Goal: Navigation & Orientation: Understand site structure

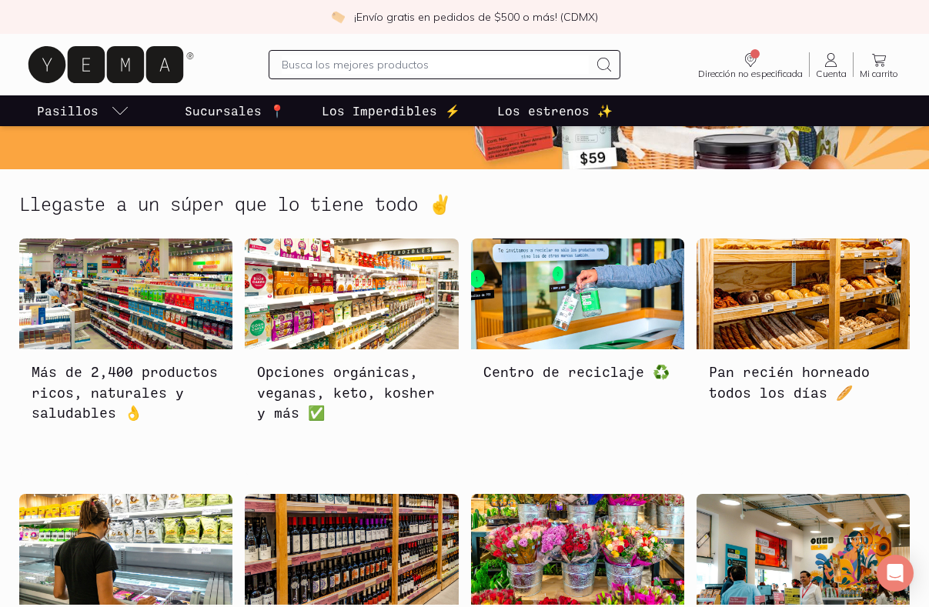
scroll to position [154, 0]
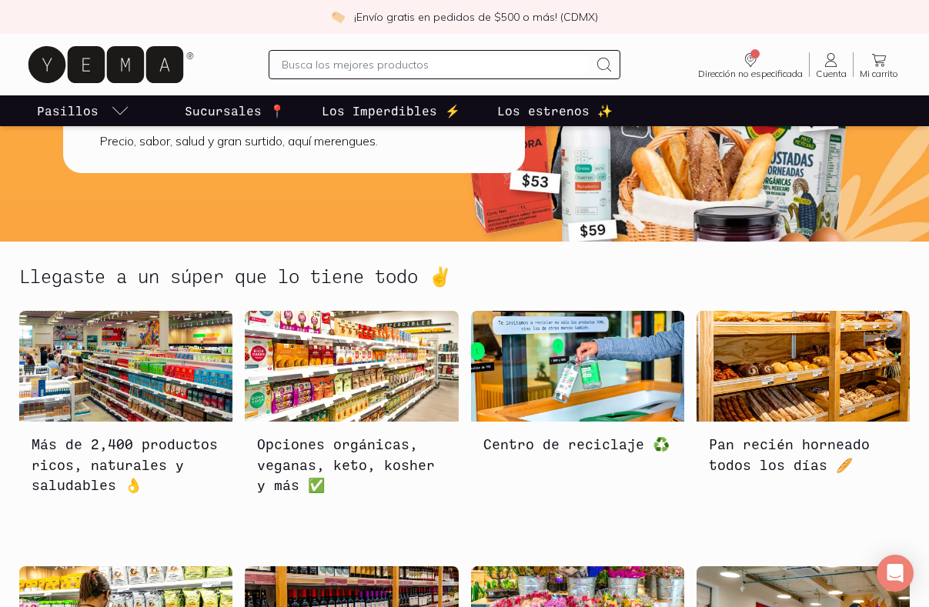
click at [125, 355] on img at bounding box center [125, 366] width 213 height 111
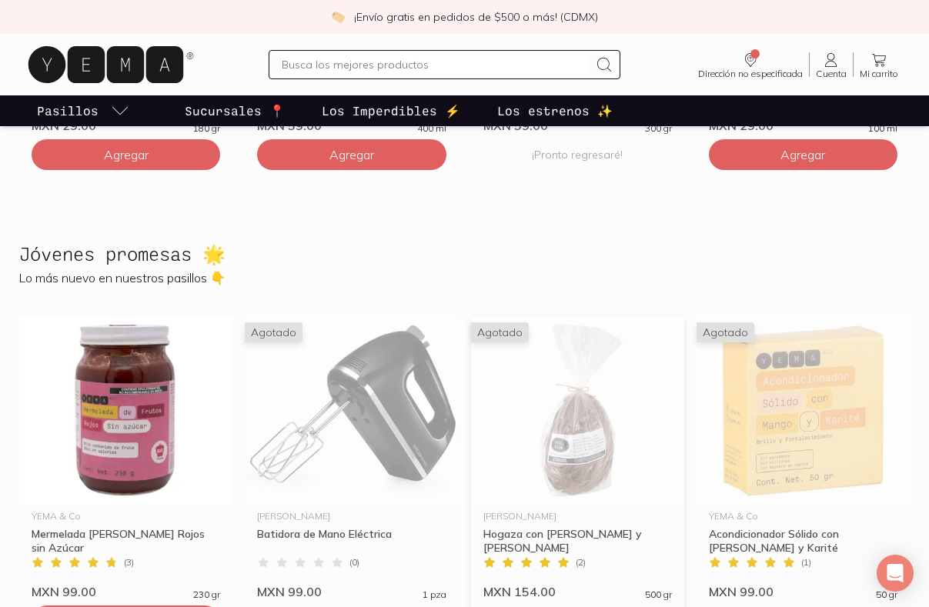
scroll to position [2351, 0]
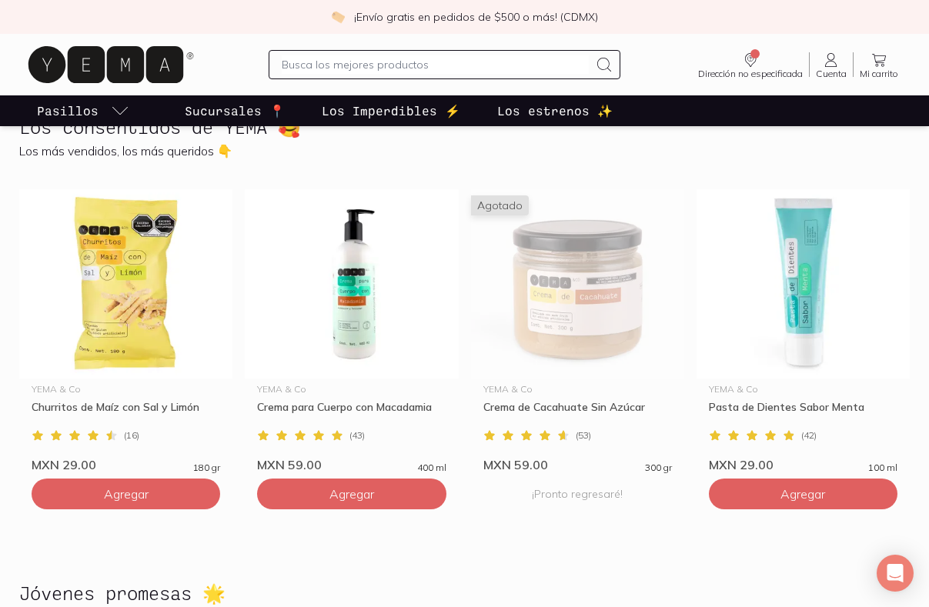
click at [502, 105] on p "Los estrenos ✨" at bounding box center [554, 111] width 115 height 18
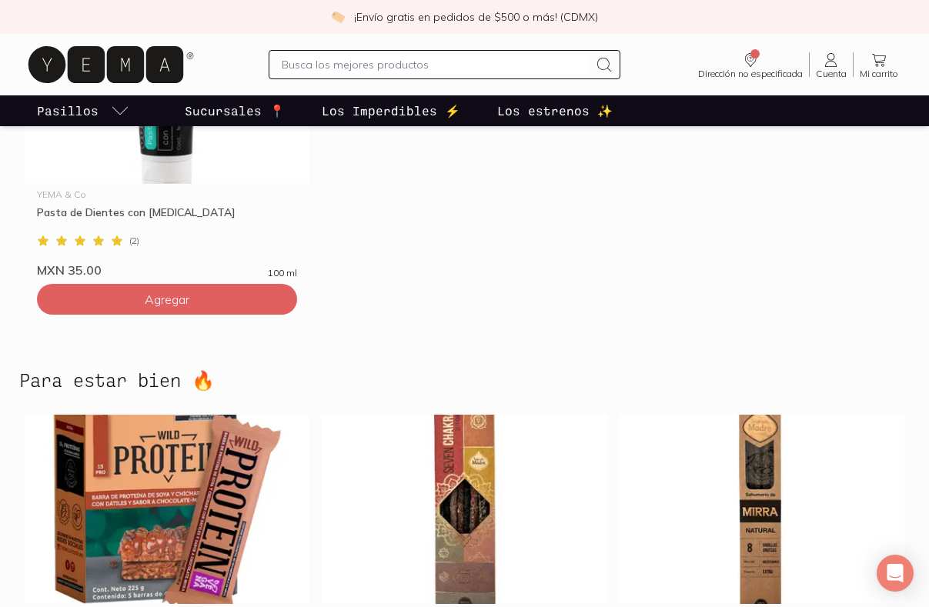
scroll to position [4286, 0]
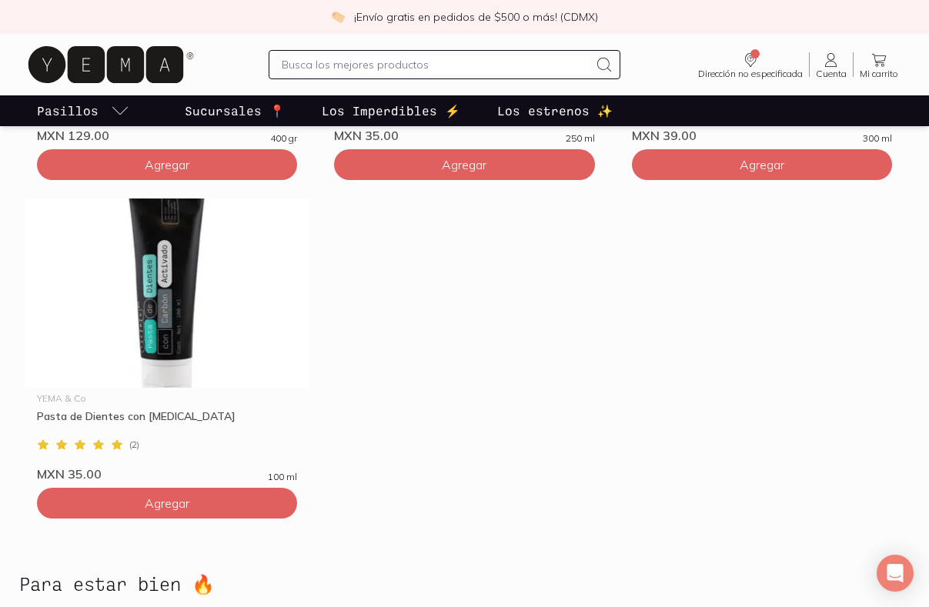
click at [246, 101] on link "Sucursales 📍" at bounding box center [235, 110] width 106 height 31
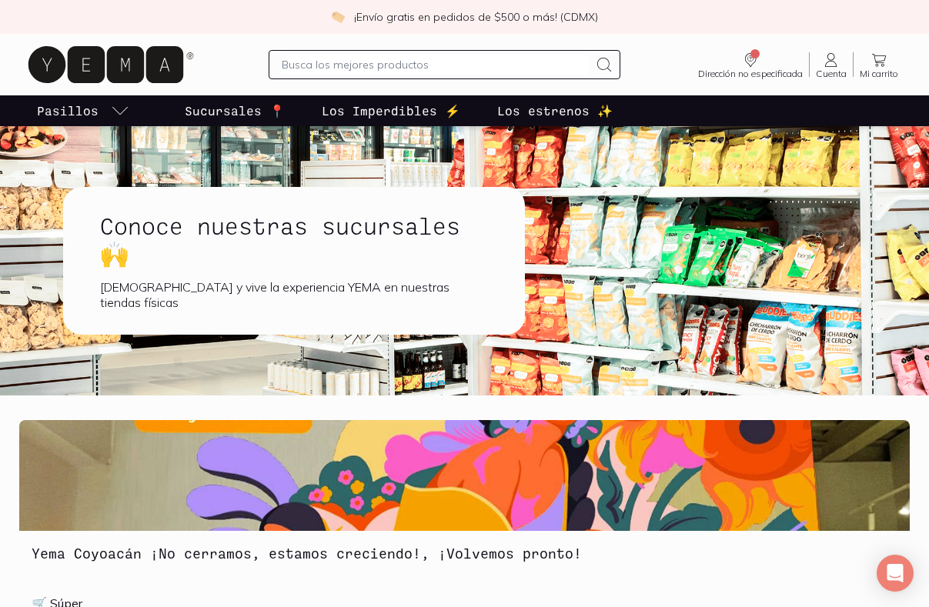
click at [362, 232] on h1 "Conoce nuestras sucursales 🙌" at bounding box center [294, 239] width 388 height 55
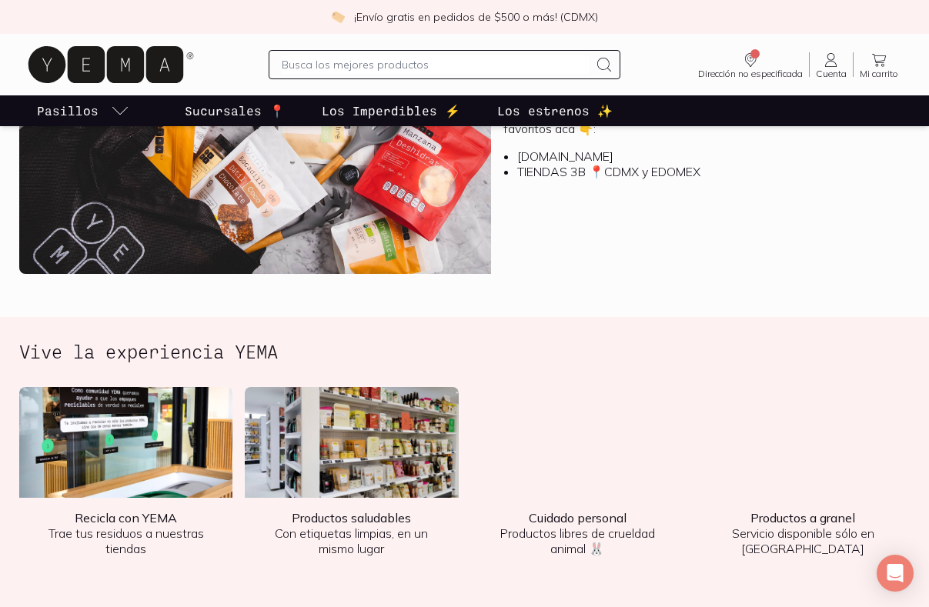
scroll to position [1770, 0]
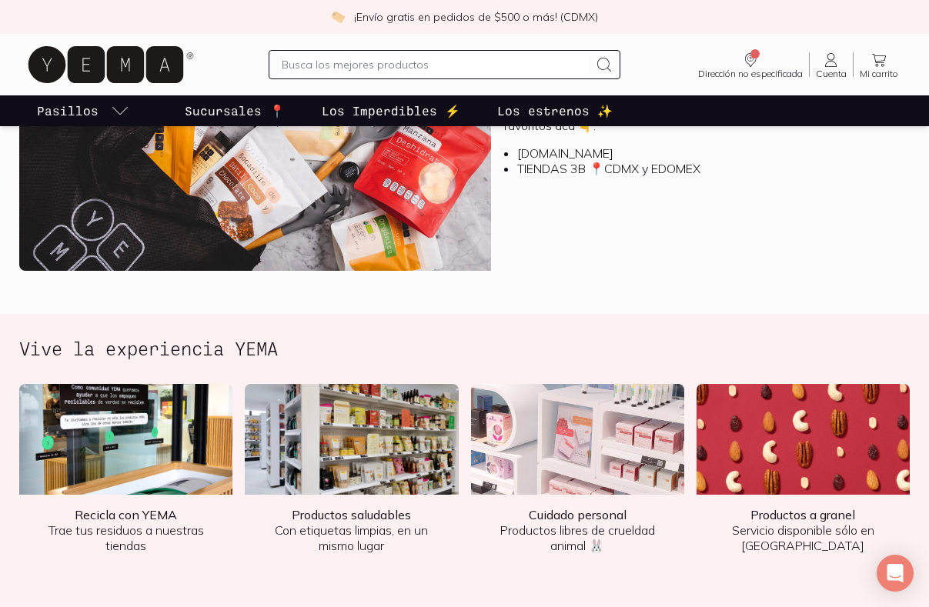
click at [552, 448] on img at bounding box center [577, 439] width 213 height 111
click at [586, 522] on p "Cuidado personal Productos libres de crueldad animal 🐰" at bounding box center [577, 530] width 189 height 46
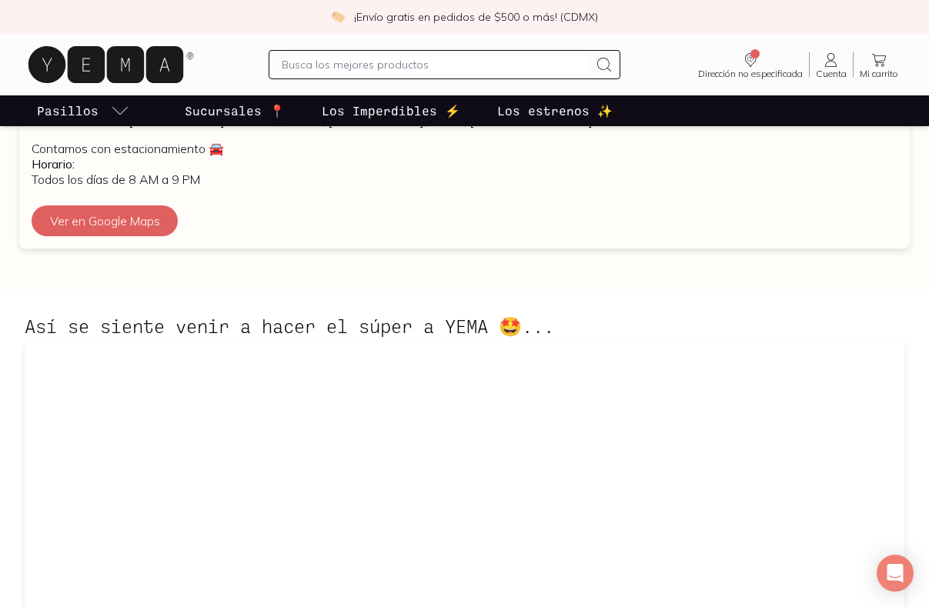
scroll to position [616, 0]
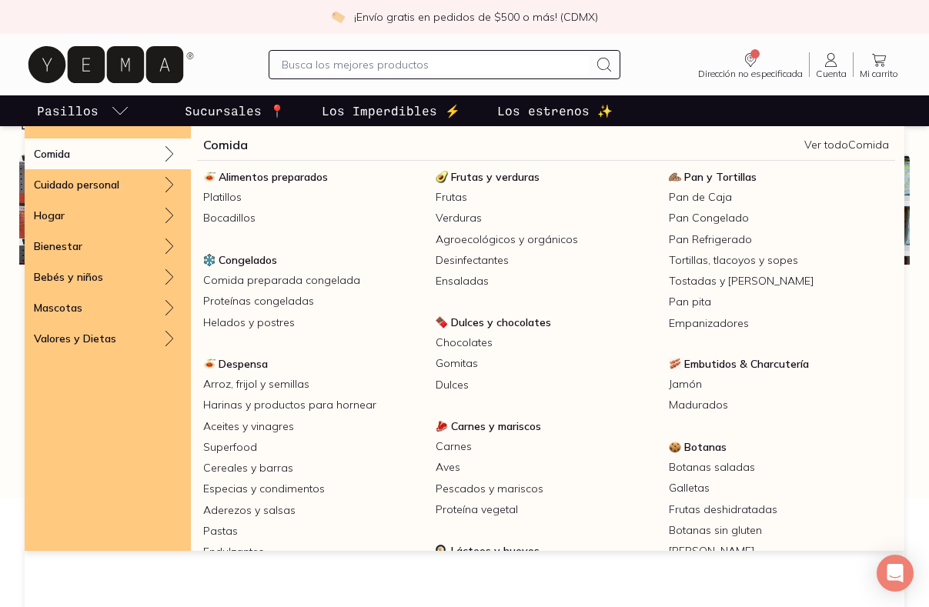
click at [88, 117] on p "Pasillos" at bounding box center [68, 111] width 62 height 18
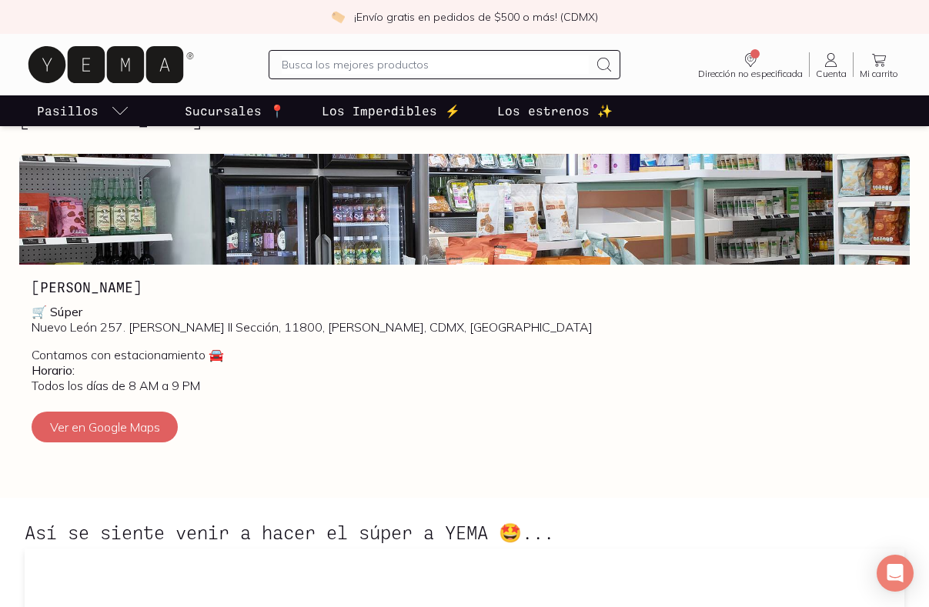
click at [117, 112] on icon "pasillo-todos-link" at bounding box center [120, 111] width 18 height 18
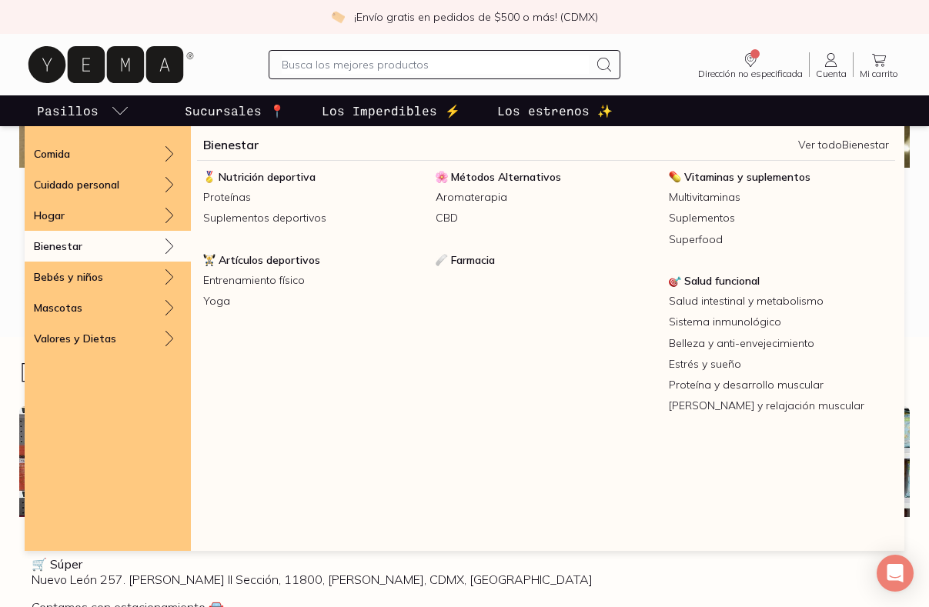
scroll to position [308, 0]
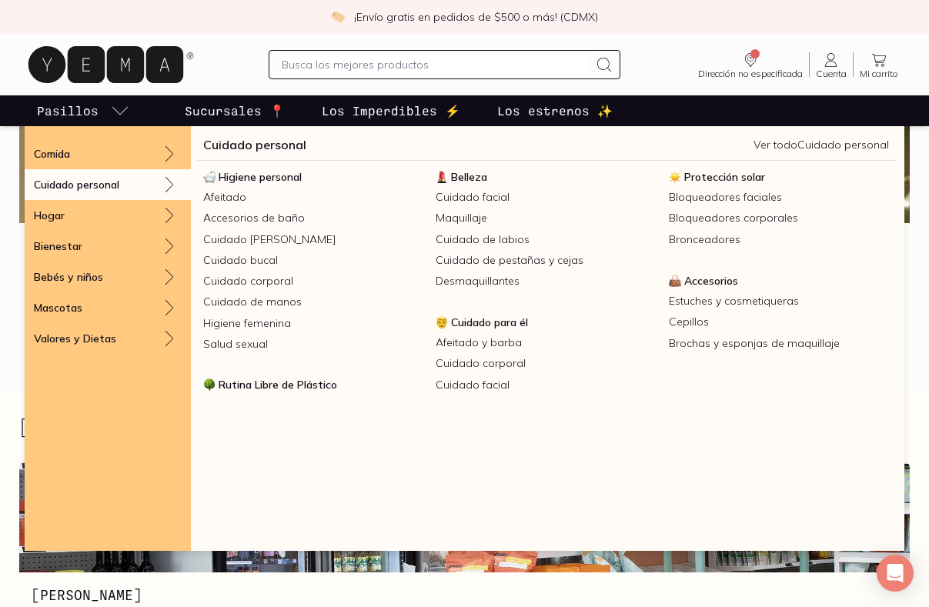
click at [95, 189] on p "Cuidado personal" at bounding box center [76, 185] width 85 height 14
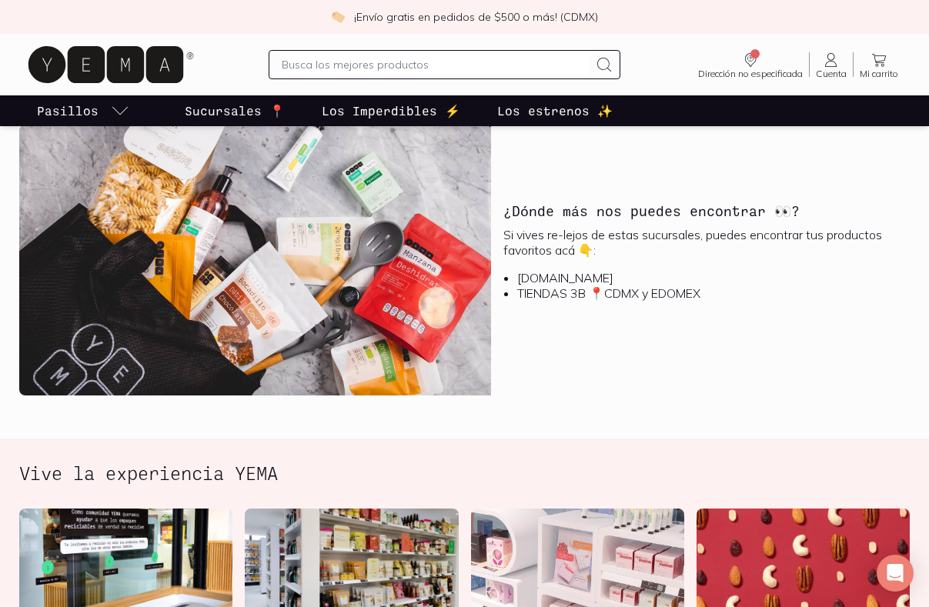
scroll to position [1616, 0]
